Goal: Transaction & Acquisition: Purchase product/service

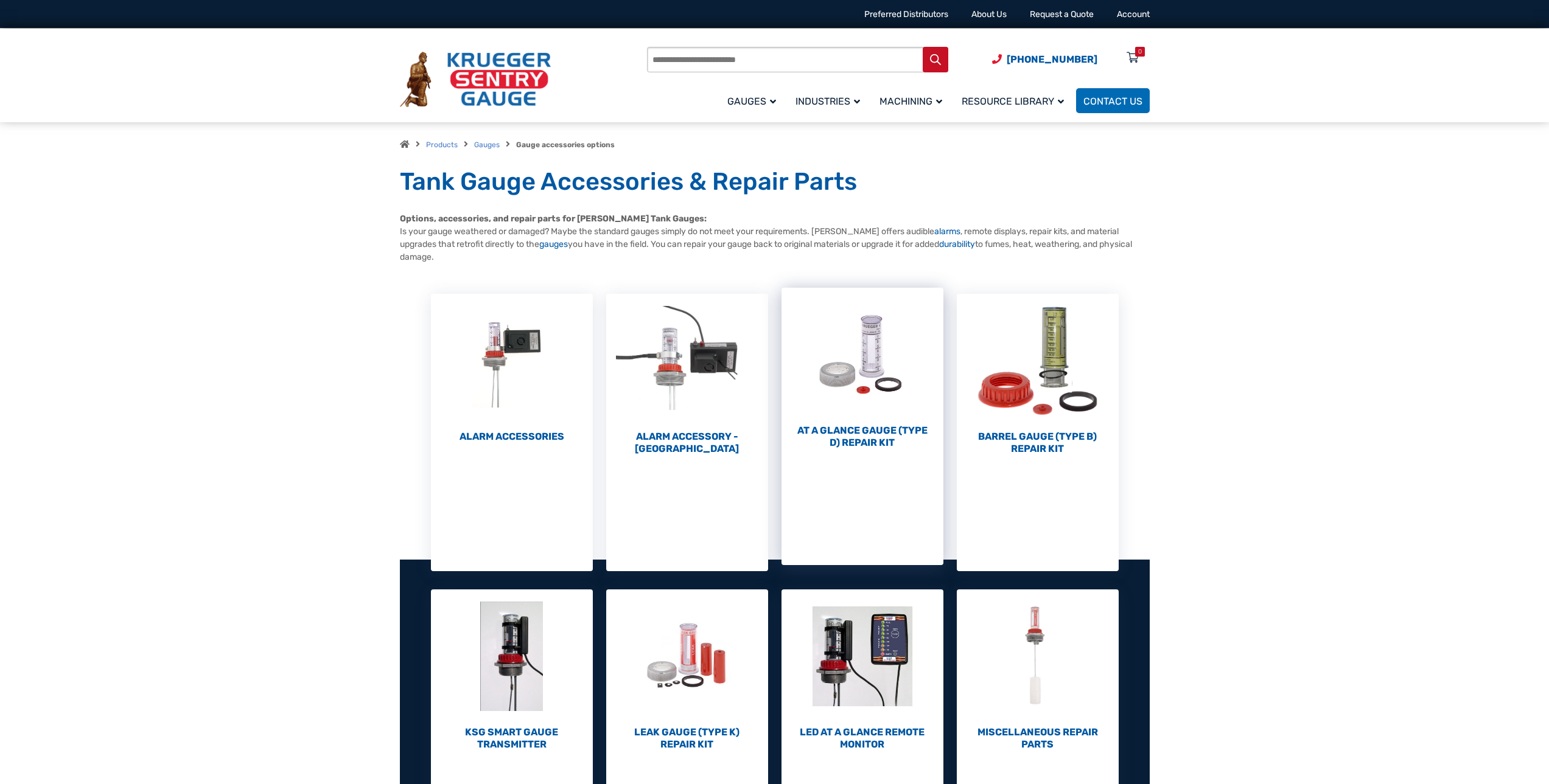
click at [867, 441] on h2 "At a Glance Gauge (Type D) Repair Kit (10)" at bounding box center [862, 437] width 162 height 25
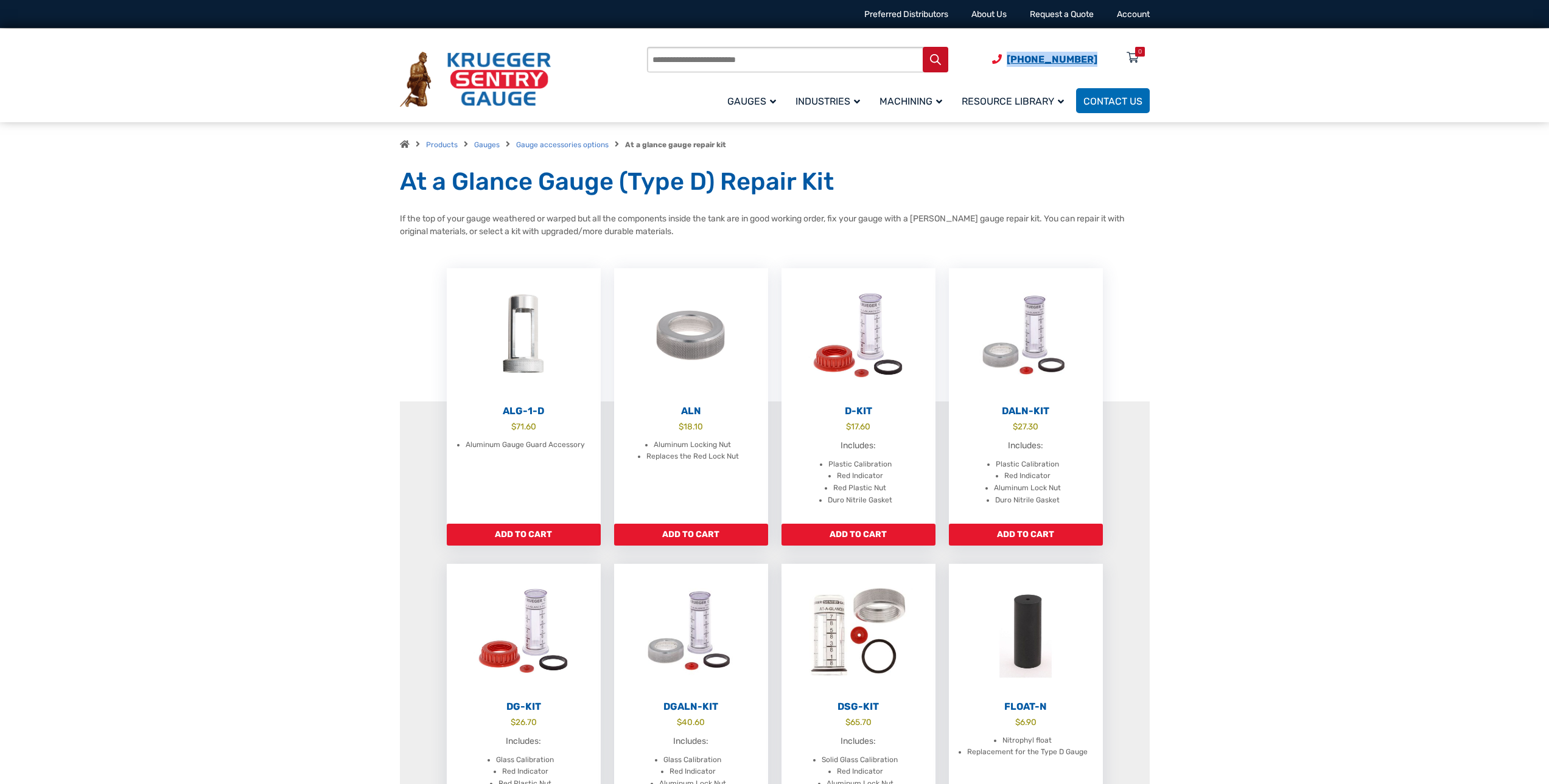
drag, startPoint x: 1101, startPoint y: 60, endPoint x: 1018, endPoint y: 60, distance: 83.0
click at [1018, 60] on span "(920) 434-8860 Menu 0" at bounding box center [1071, 59] width 157 height 12
click at [487, 145] on link "Gauges" at bounding box center [487, 144] width 25 height 8
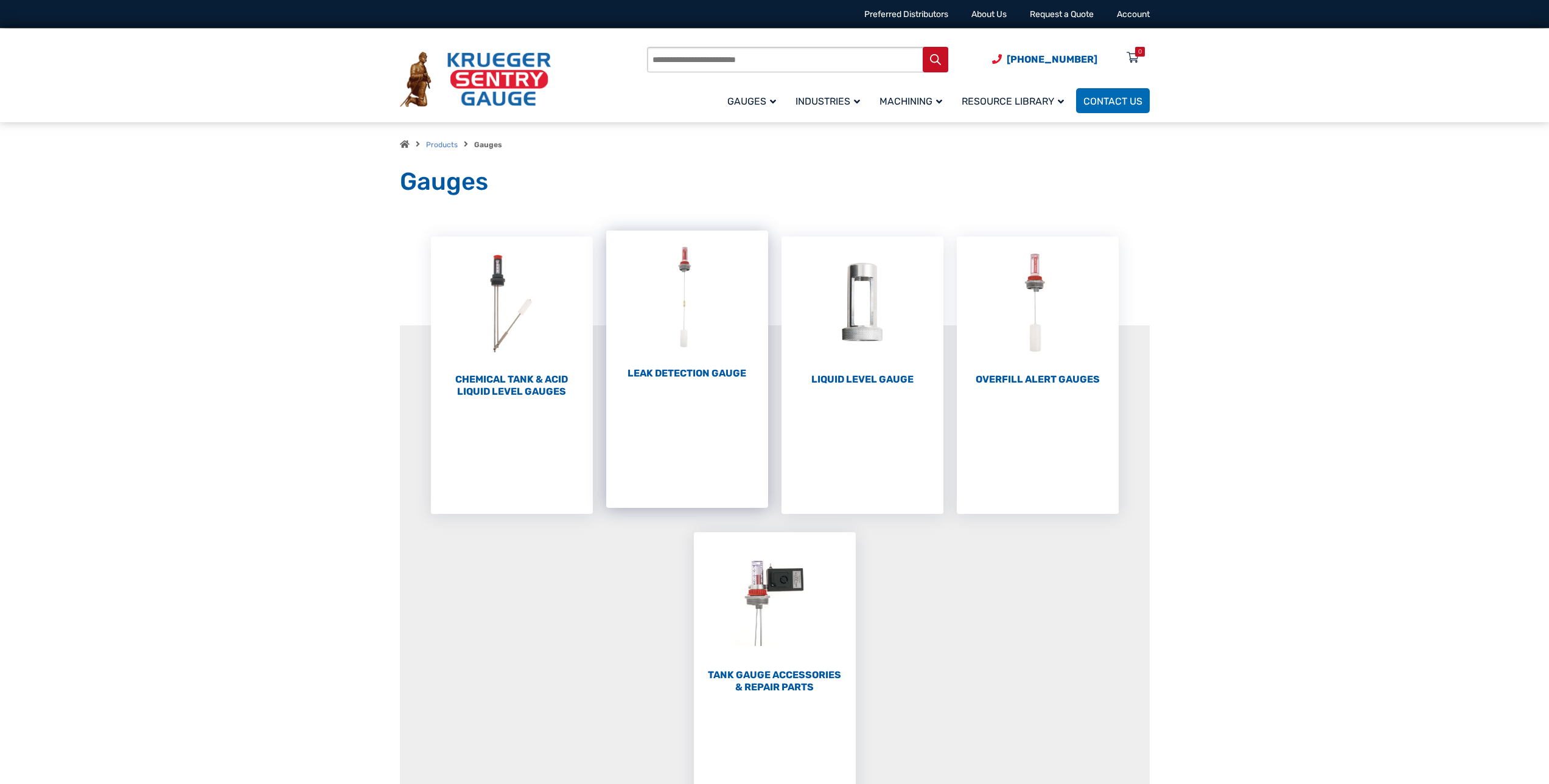
click at [673, 374] on h2 "Leak Detection Gauge (1)" at bounding box center [687, 374] width 162 height 12
click at [439, 147] on span "Products" at bounding box center [441, 144] width 31 height 12
click at [439, 144] on link "Products" at bounding box center [441, 144] width 31 height 8
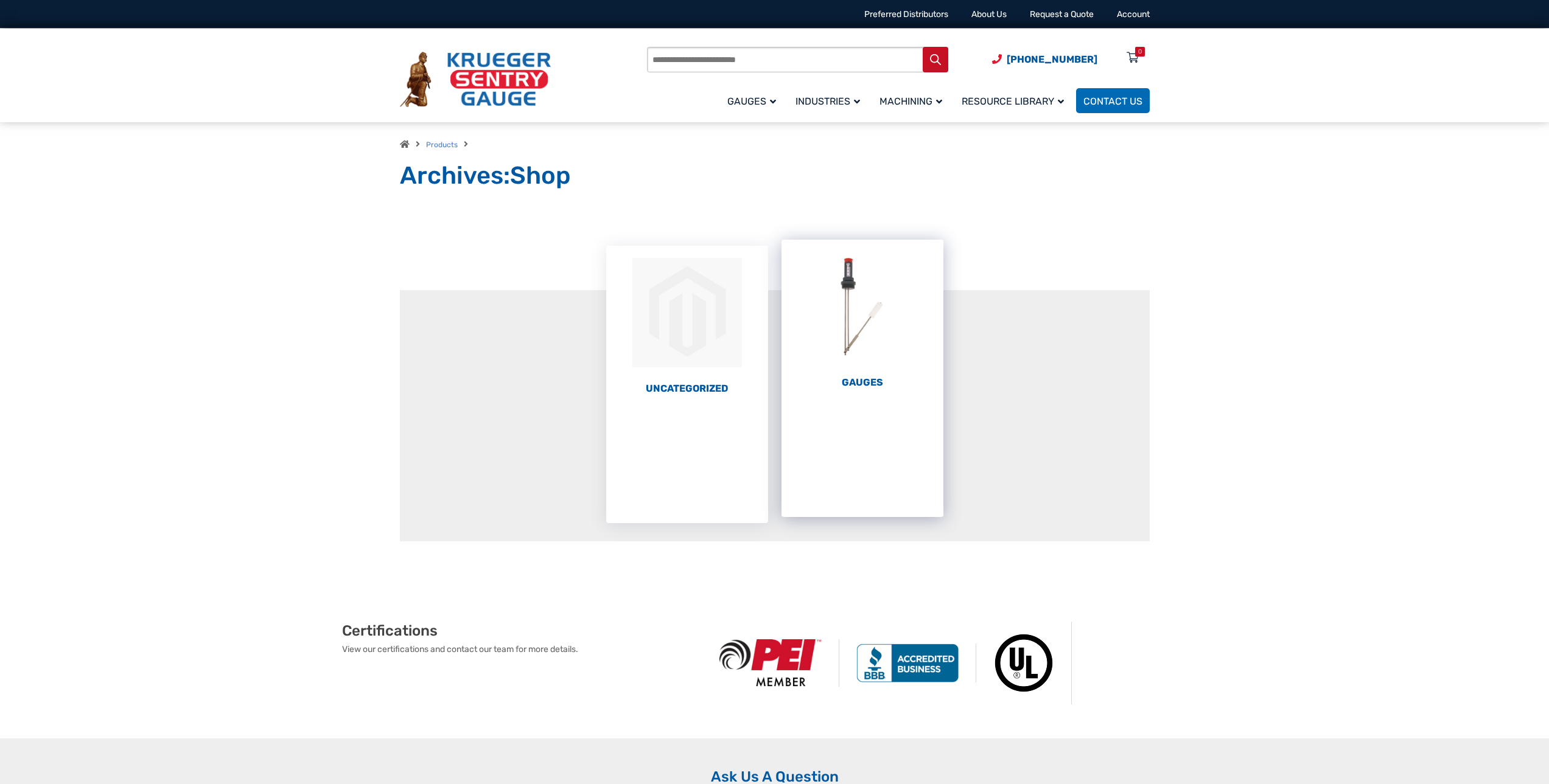
click at [859, 383] on h2 "Gauges (67)" at bounding box center [862, 382] width 162 height 12
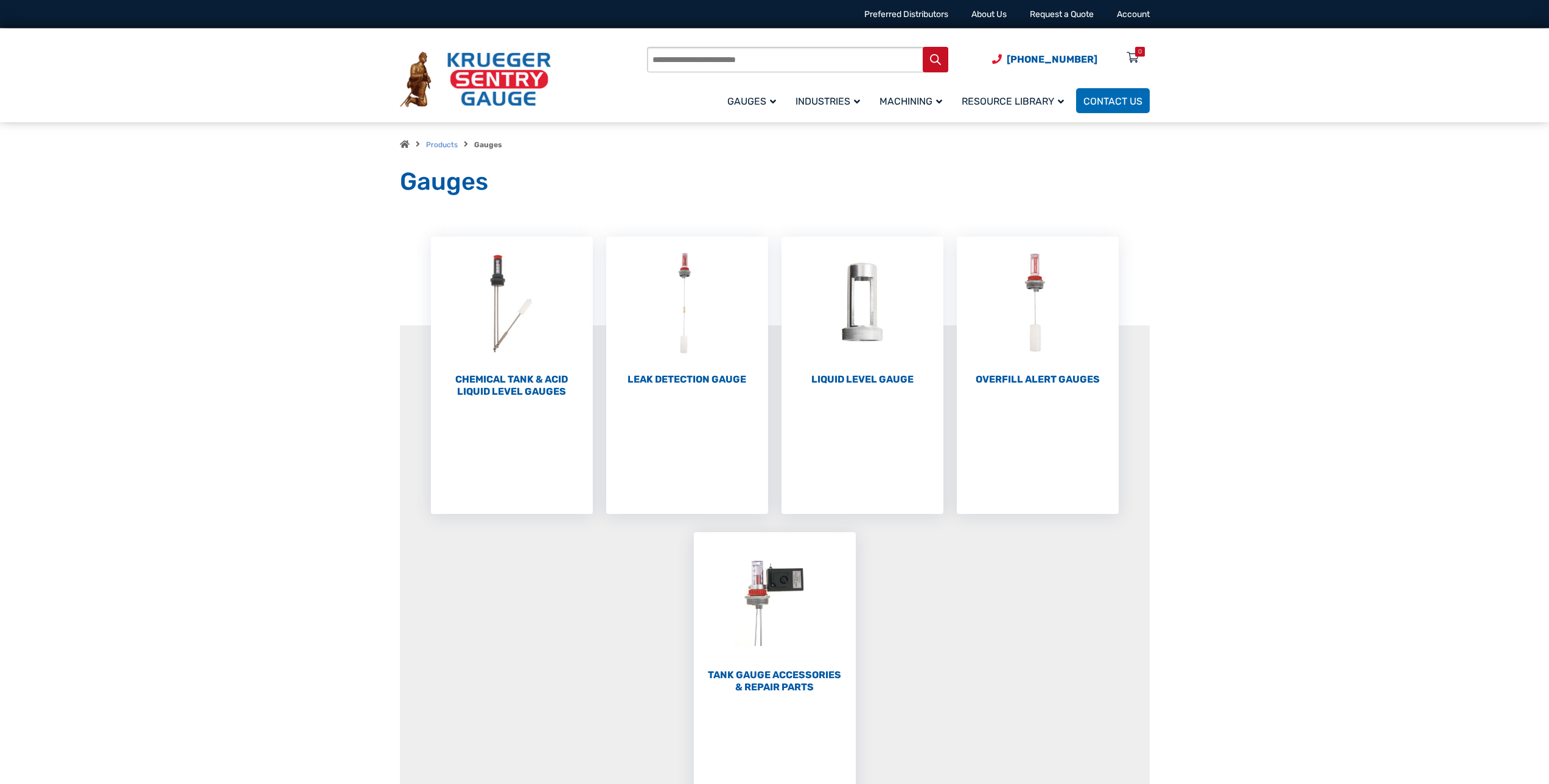
click at [730, 66] on input "Products search" at bounding box center [797, 59] width 301 height 25
type input "******"
click at [940, 57] on icon "Search" at bounding box center [936, 60] width 11 height 11
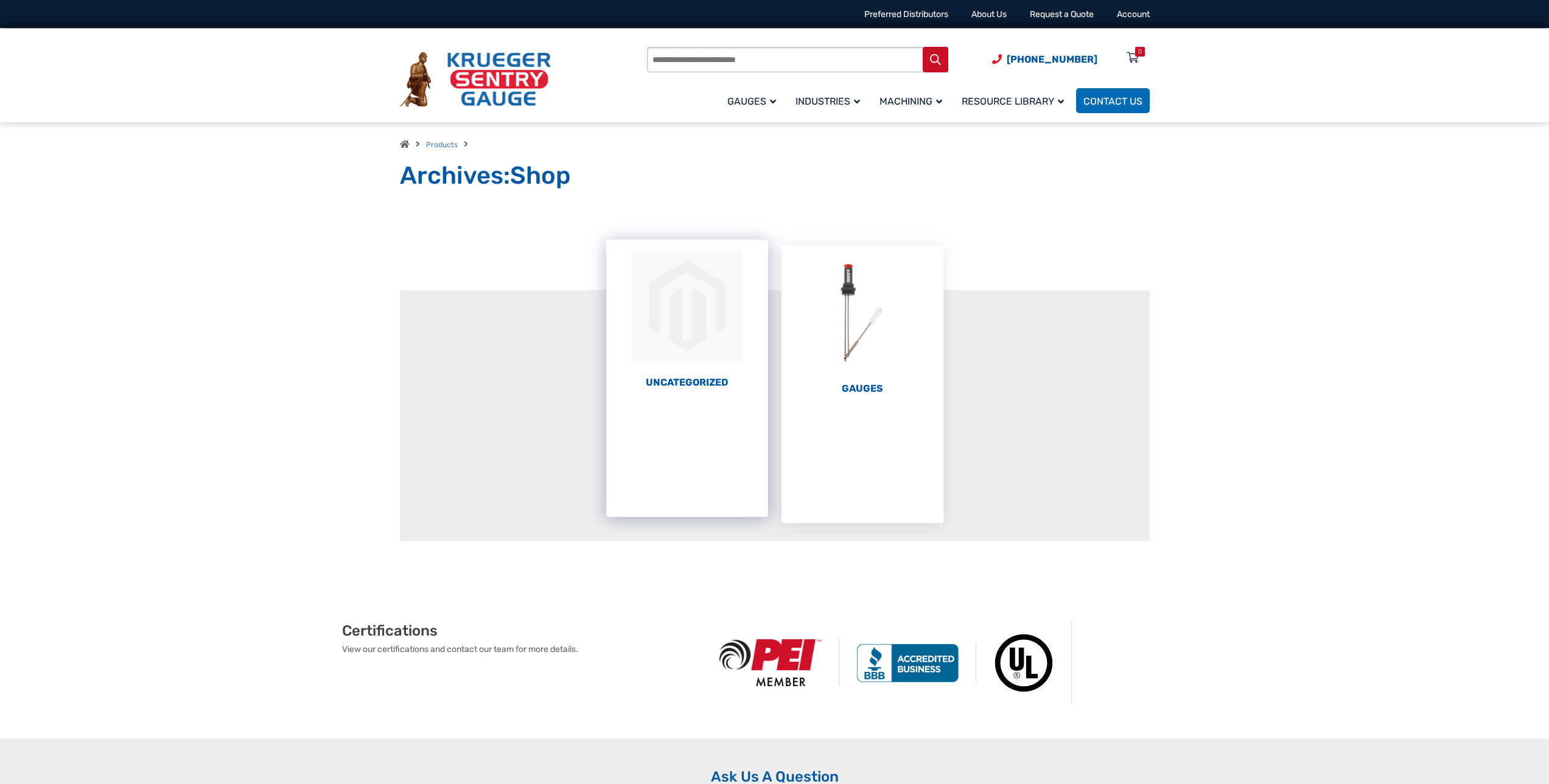
click at [684, 385] on h2 "Uncategorized (1)" at bounding box center [687, 382] width 162 height 12
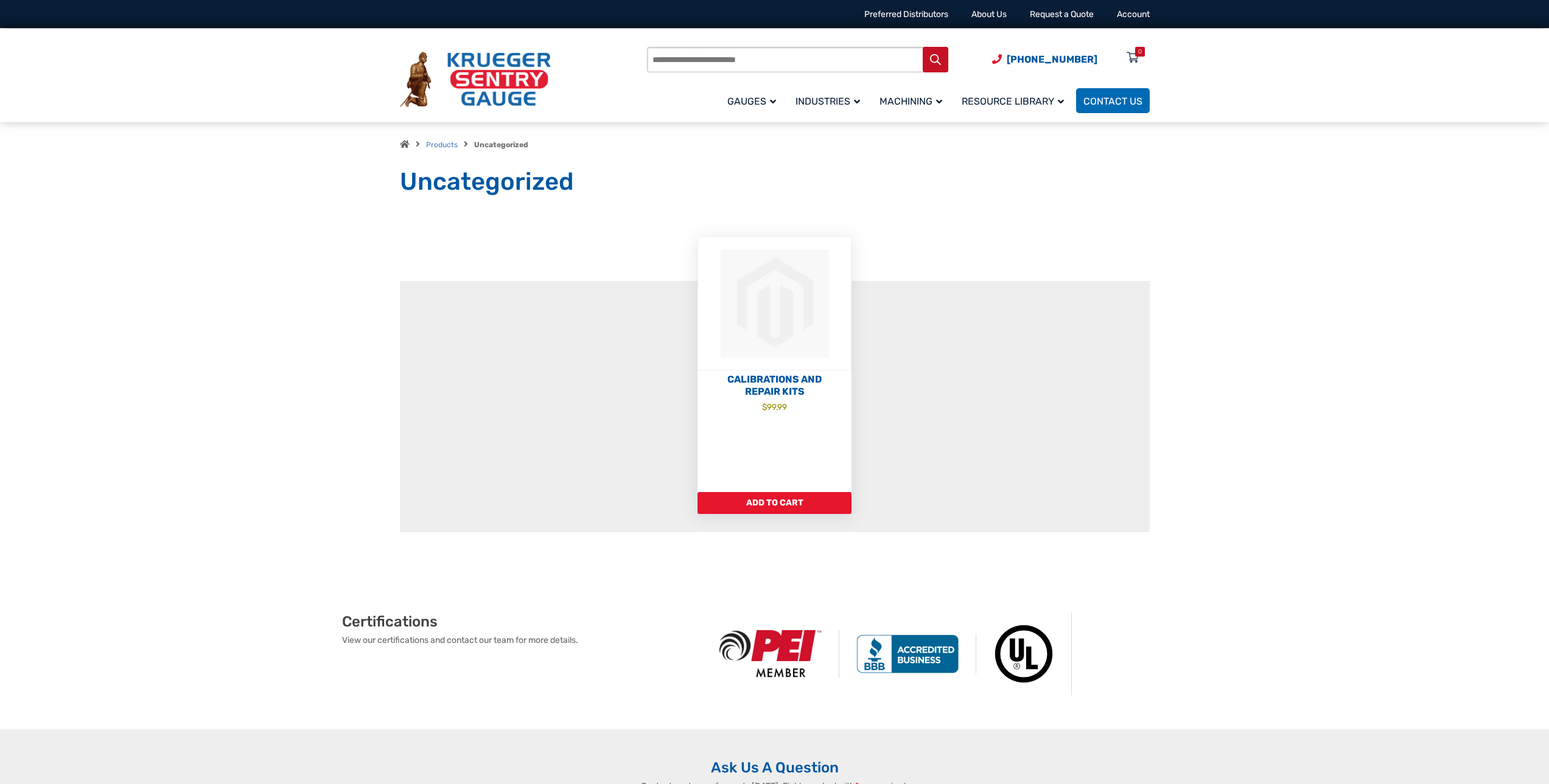
click at [735, 57] on input "Products search" at bounding box center [797, 59] width 301 height 25
click at [437, 142] on link "Products" at bounding box center [441, 144] width 31 height 8
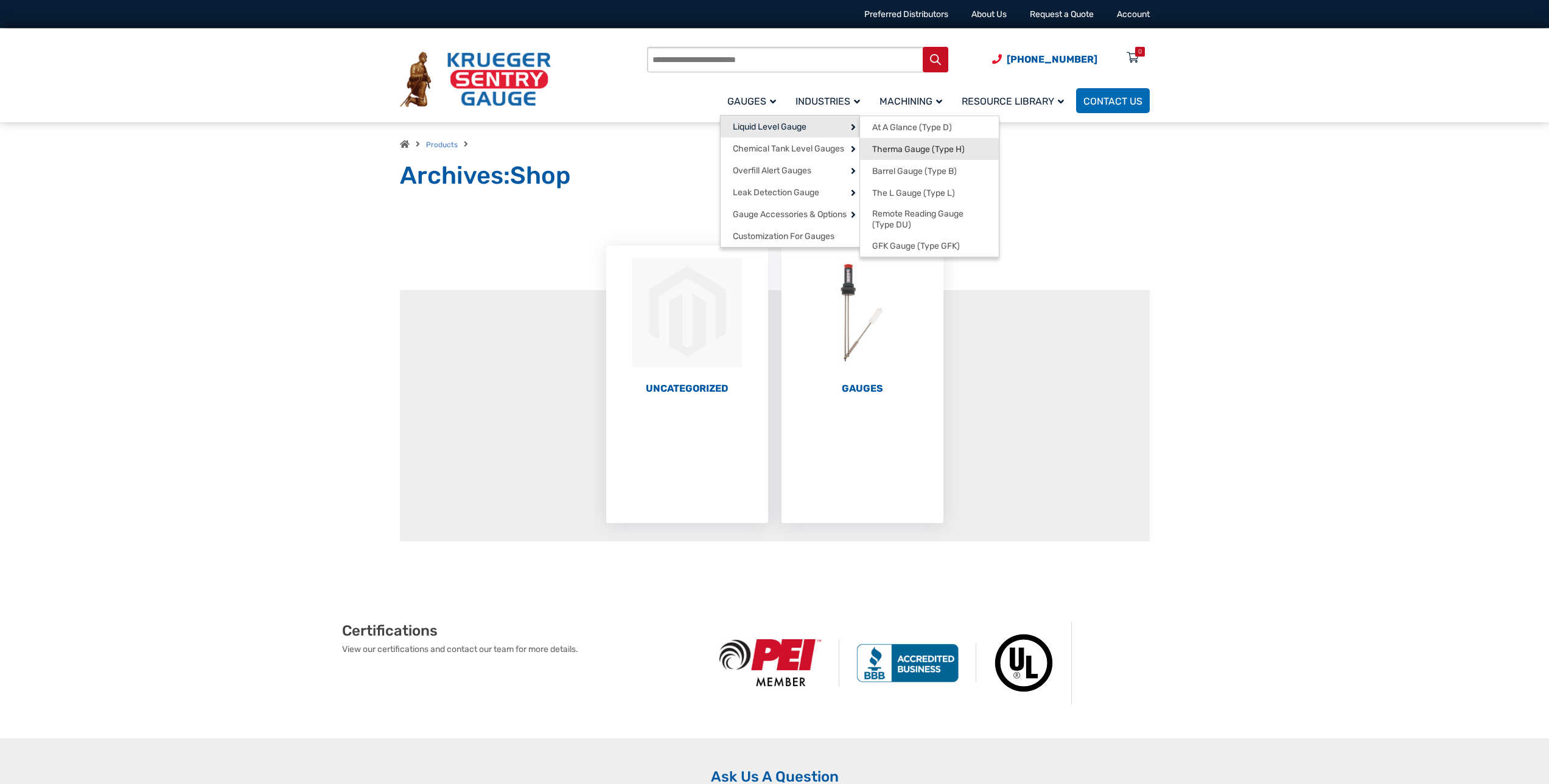
click at [893, 151] on span "Therma Gauge (Type H)" at bounding box center [918, 150] width 92 height 11
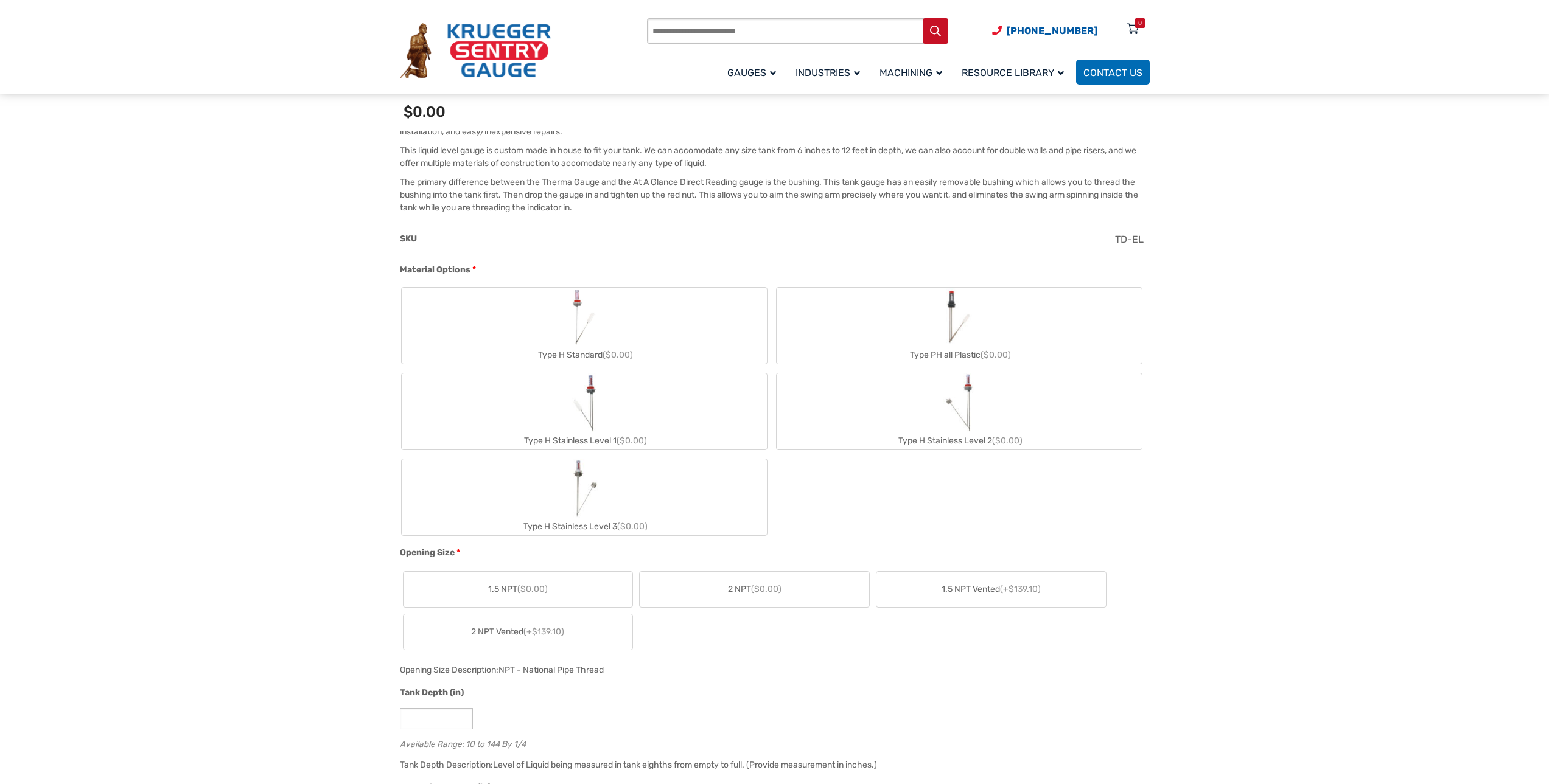
scroll to position [426, 0]
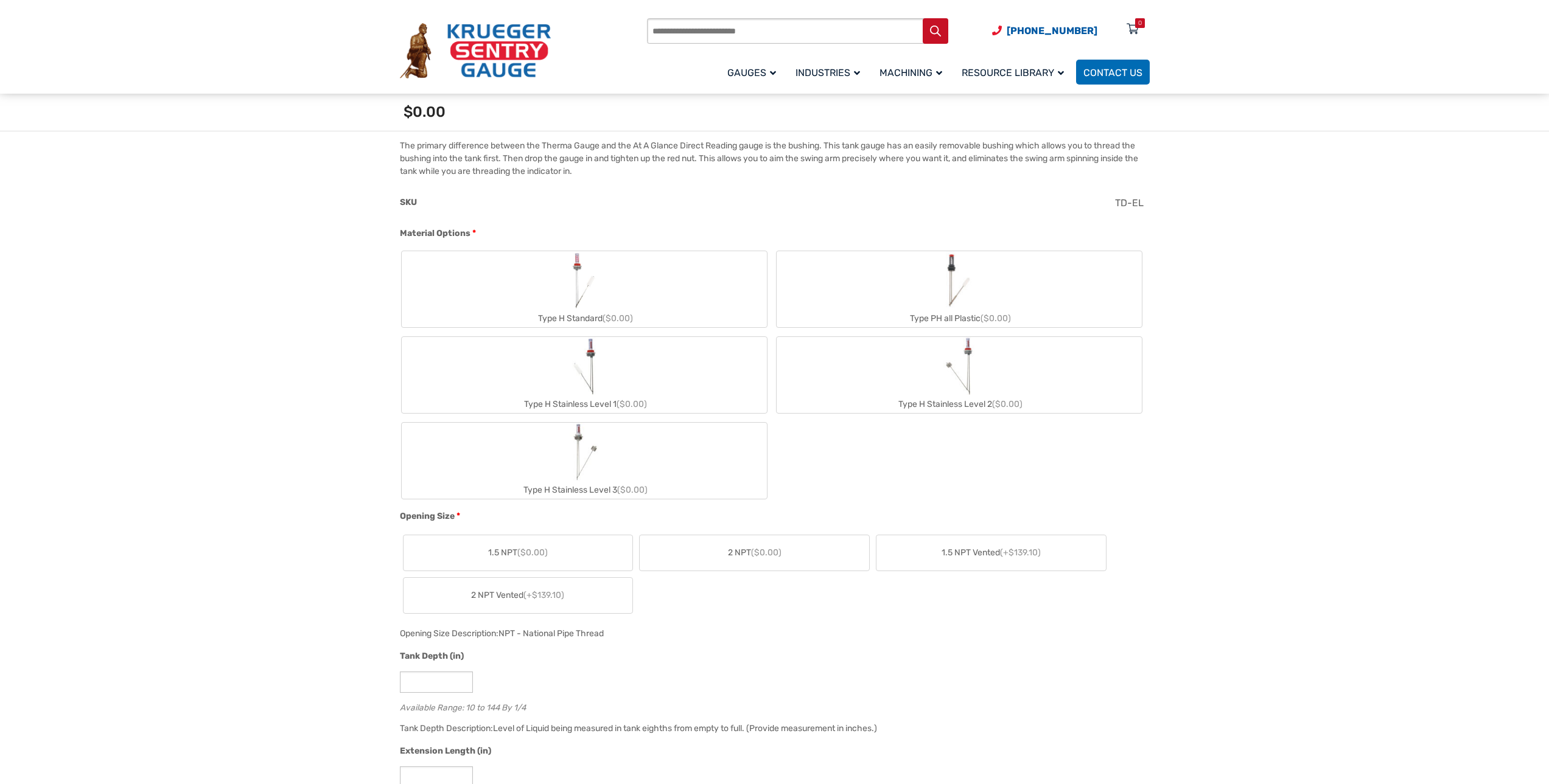
click at [950, 320] on div "Type PH all Plastic ($0.00)" at bounding box center [960, 319] width 366 height 18
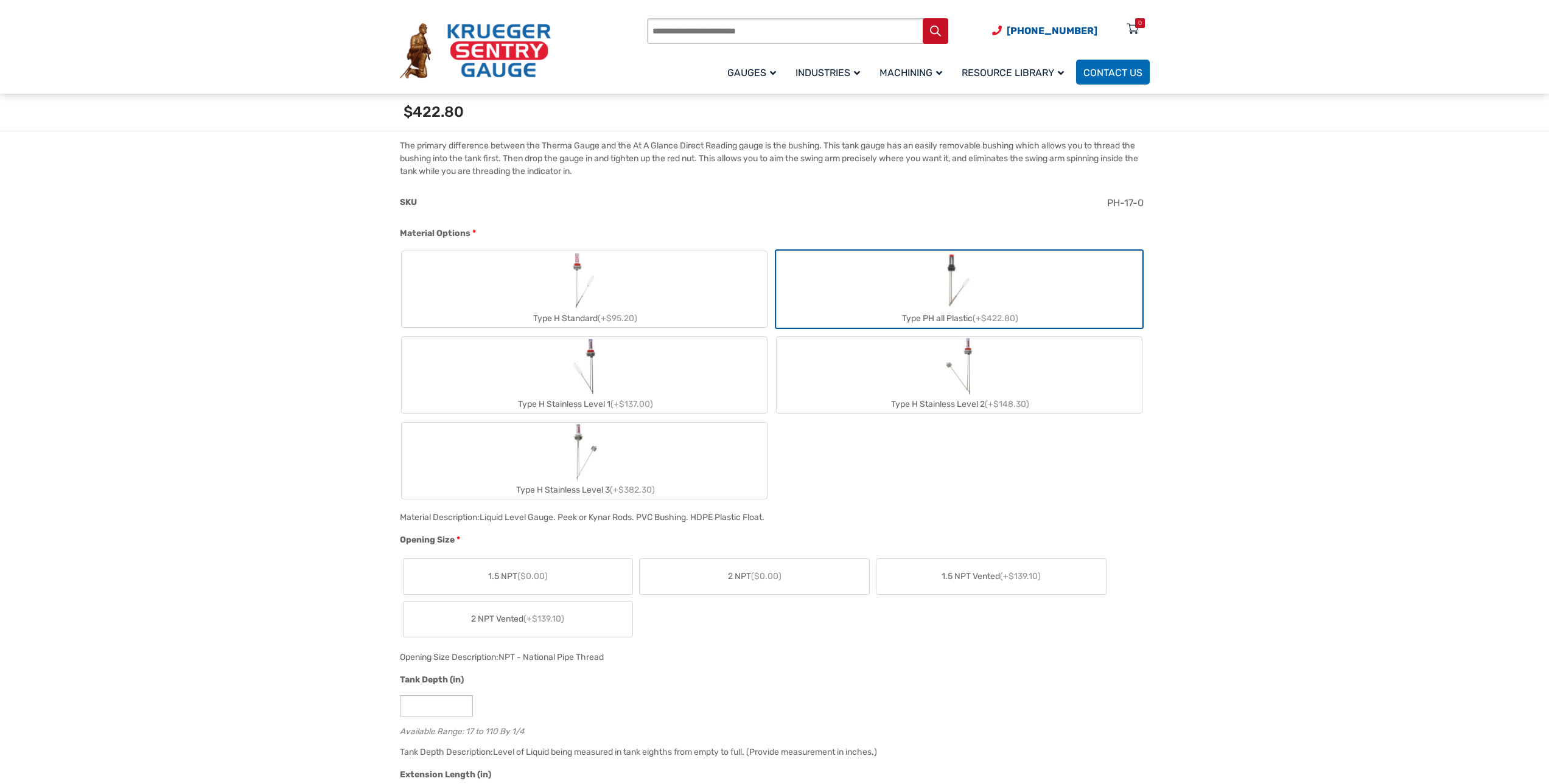
click at [952, 387] on img "Type H Stainless Level 2" at bounding box center [958, 366] width 31 height 58
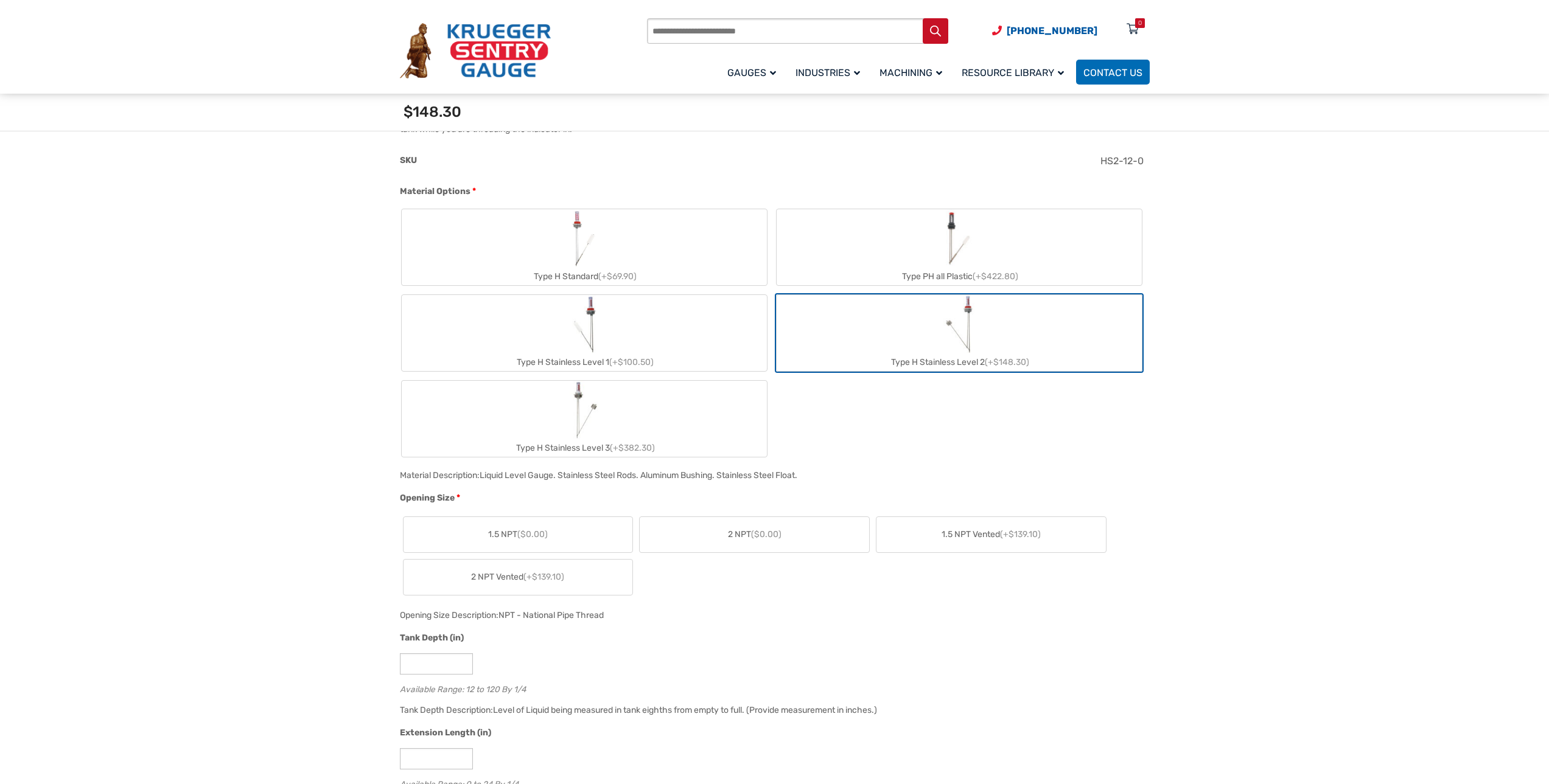
scroll to position [486, 0]
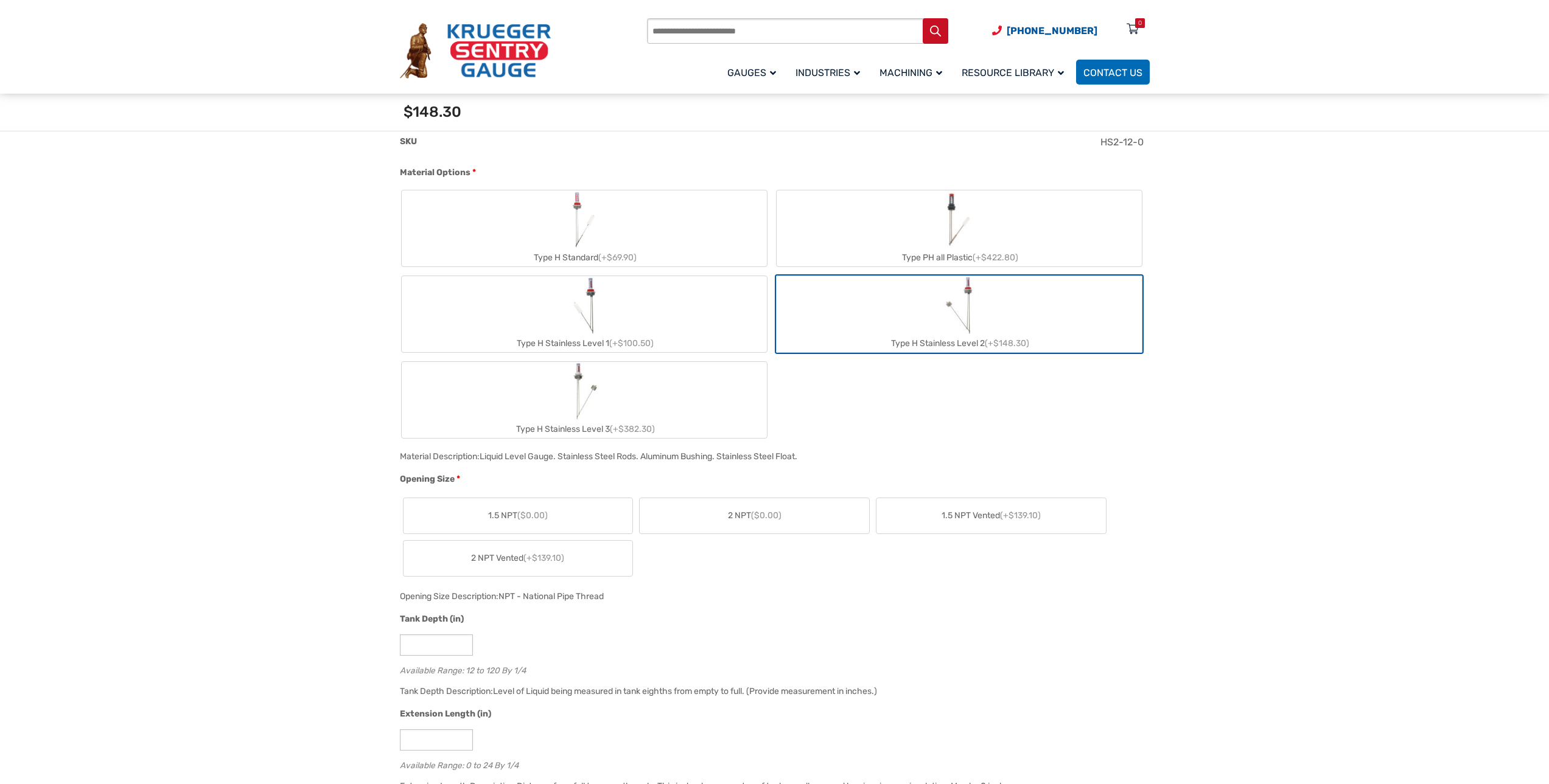
click at [773, 521] on span "2 NPT ($0.00)" at bounding box center [755, 515] width 53 height 13
drag, startPoint x: 439, startPoint y: 649, endPoint x: 326, endPoint y: 642, distance: 113.2
type input "**"
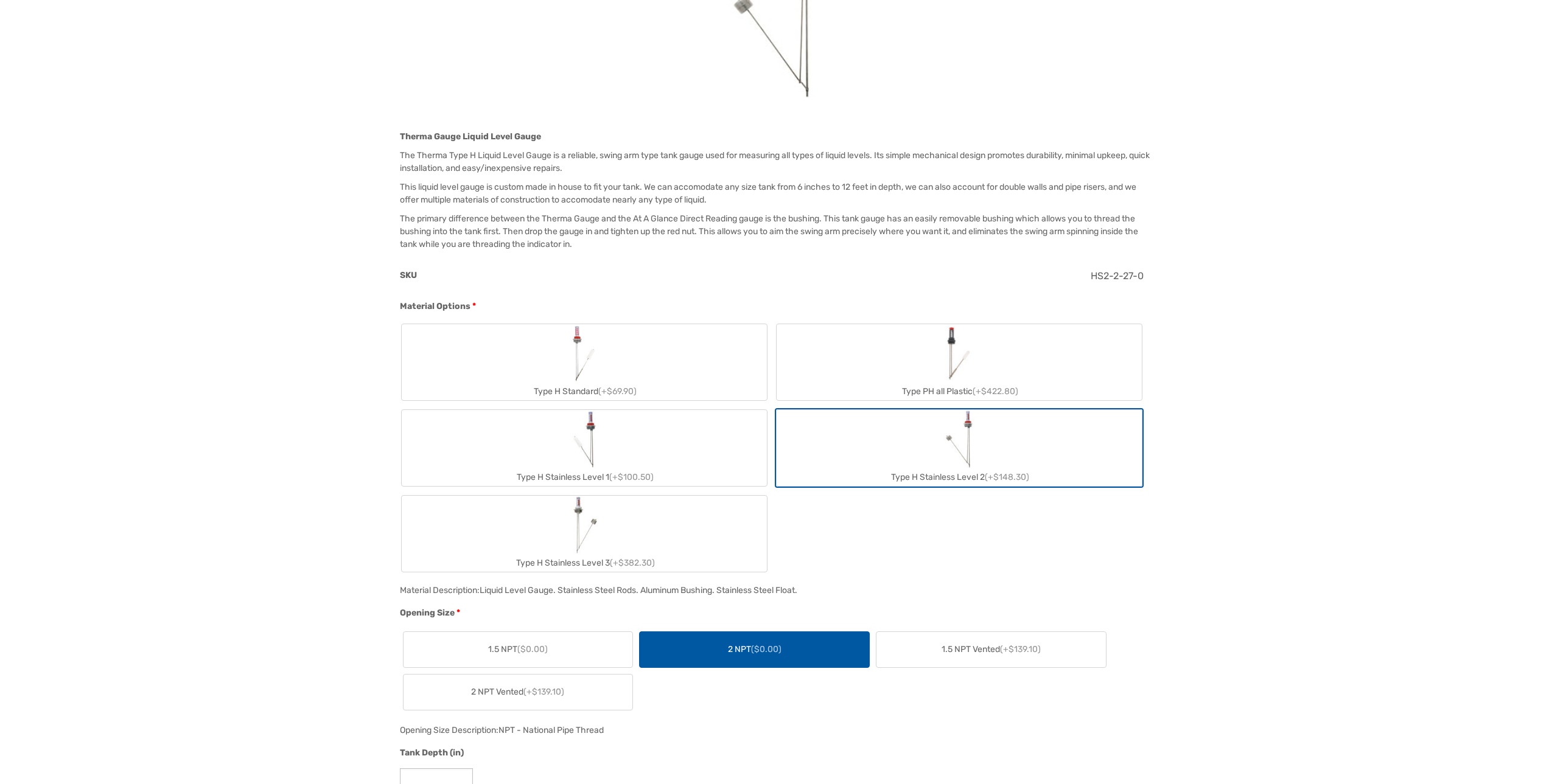
scroll to position [0, 0]
